Goal: Use online tool/utility

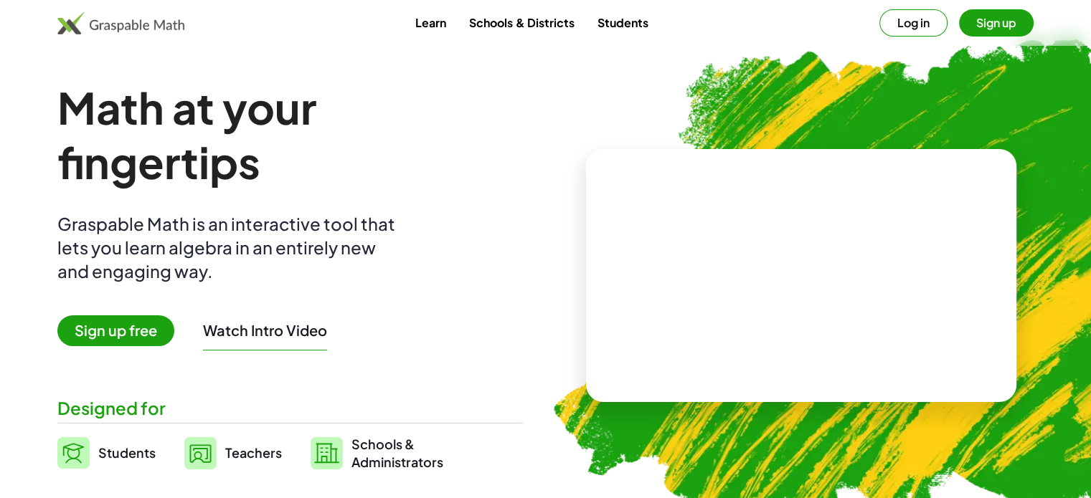
click at [102, 464] on link "Students" at bounding box center [106, 453] width 98 height 36
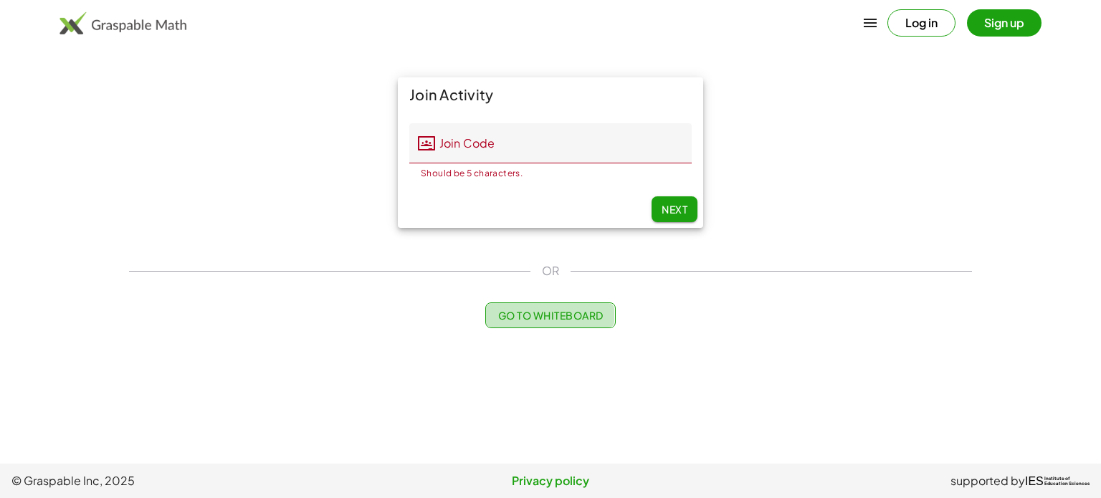
click at [561, 321] on span "Go to Whiteboard" at bounding box center [550, 315] width 105 height 13
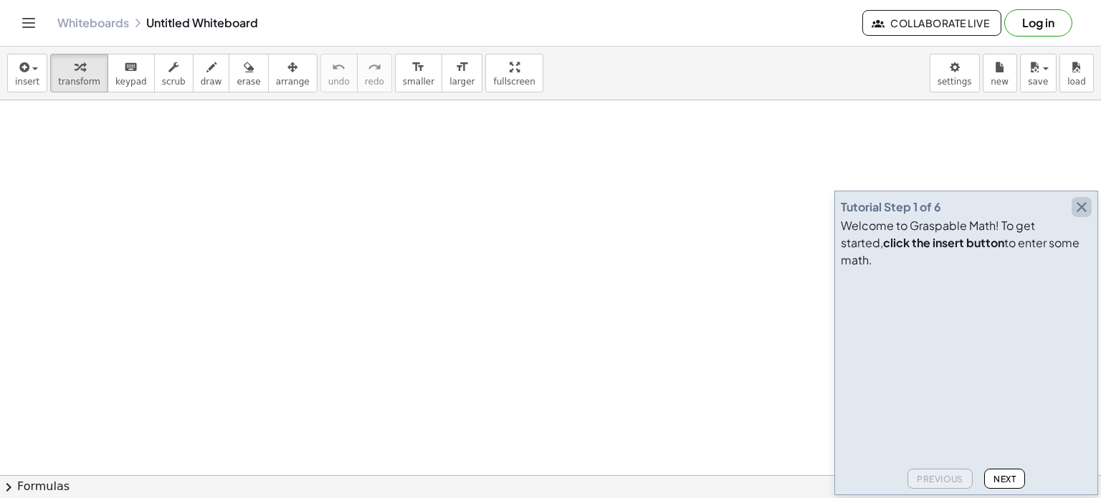
click at [1084, 216] on icon "button" at bounding box center [1081, 207] width 17 height 17
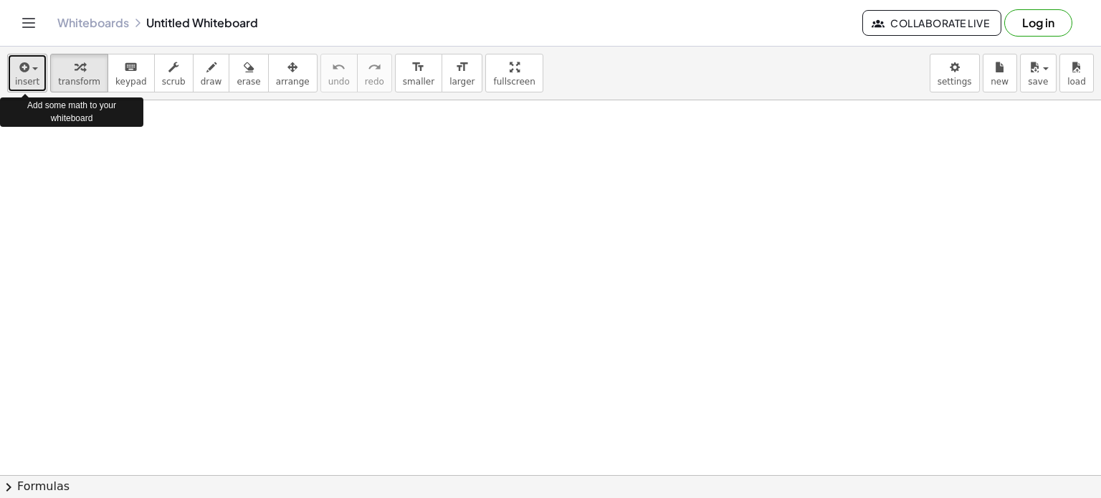
click at [18, 72] on icon "button" at bounding box center [22, 67] width 13 height 17
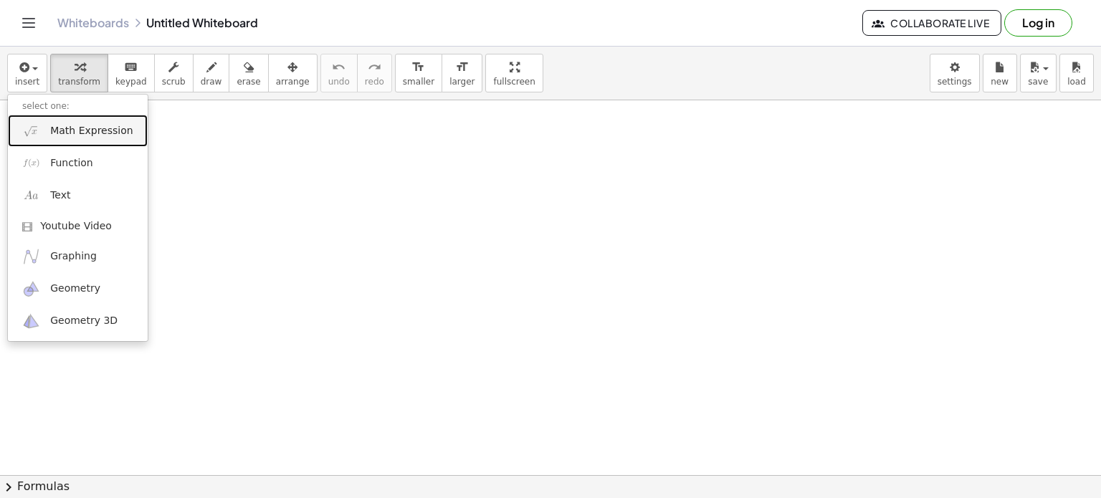
click at [58, 128] on span "Math Expression" at bounding box center [91, 131] width 82 height 14
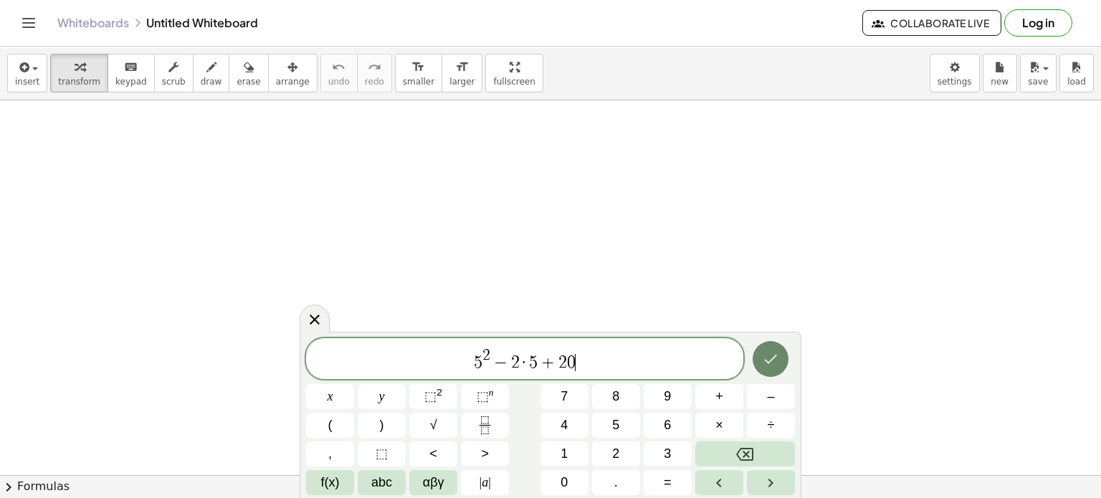
click at [772, 358] on icon "Done" at bounding box center [770, 359] width 17 height 17
